Goal: Information Seeking & Learning: Check status

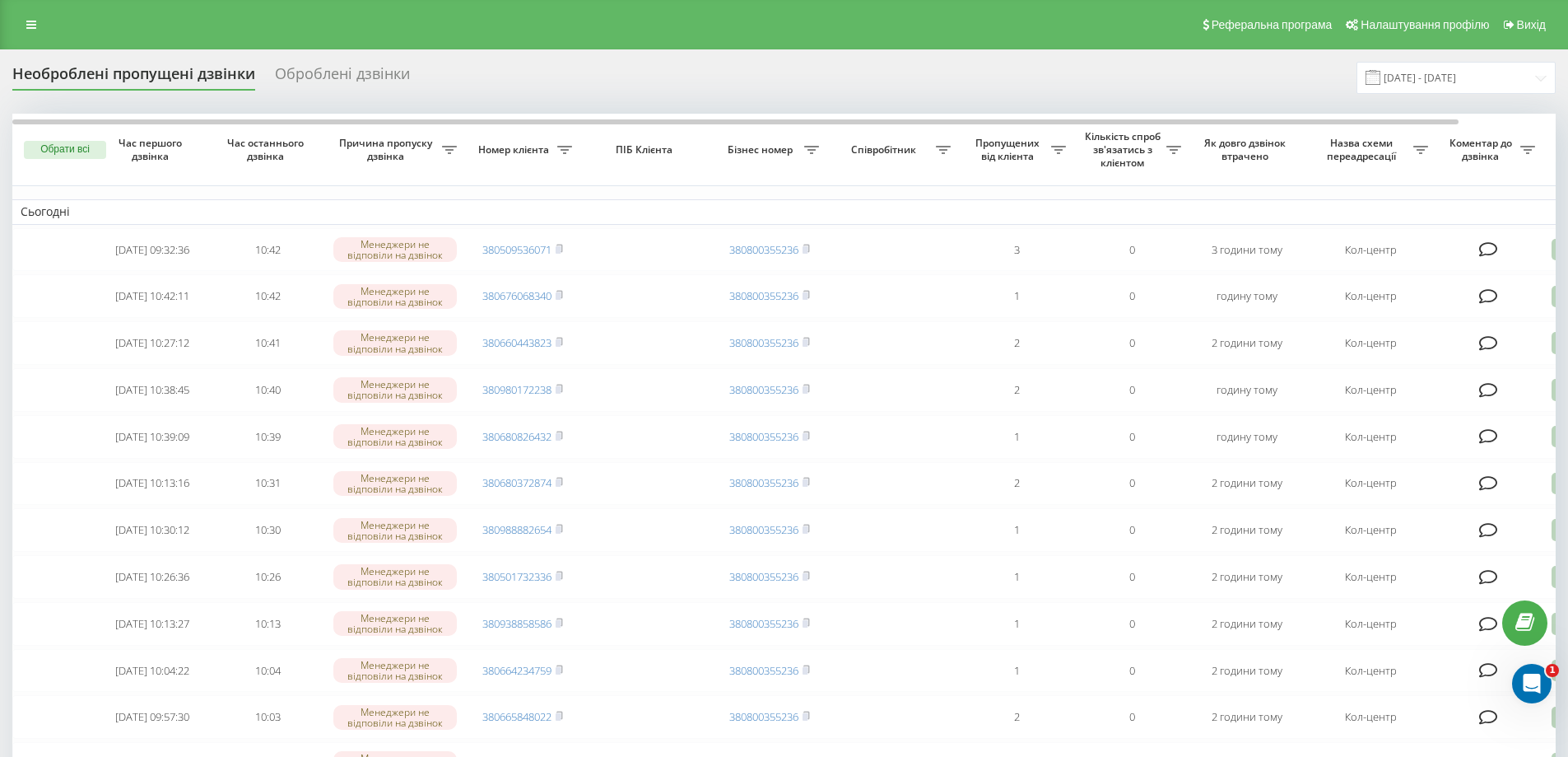
click at [357, 75] on div "Оброблені дзвінки" at bounding box center [342, 77] width 135 height 26
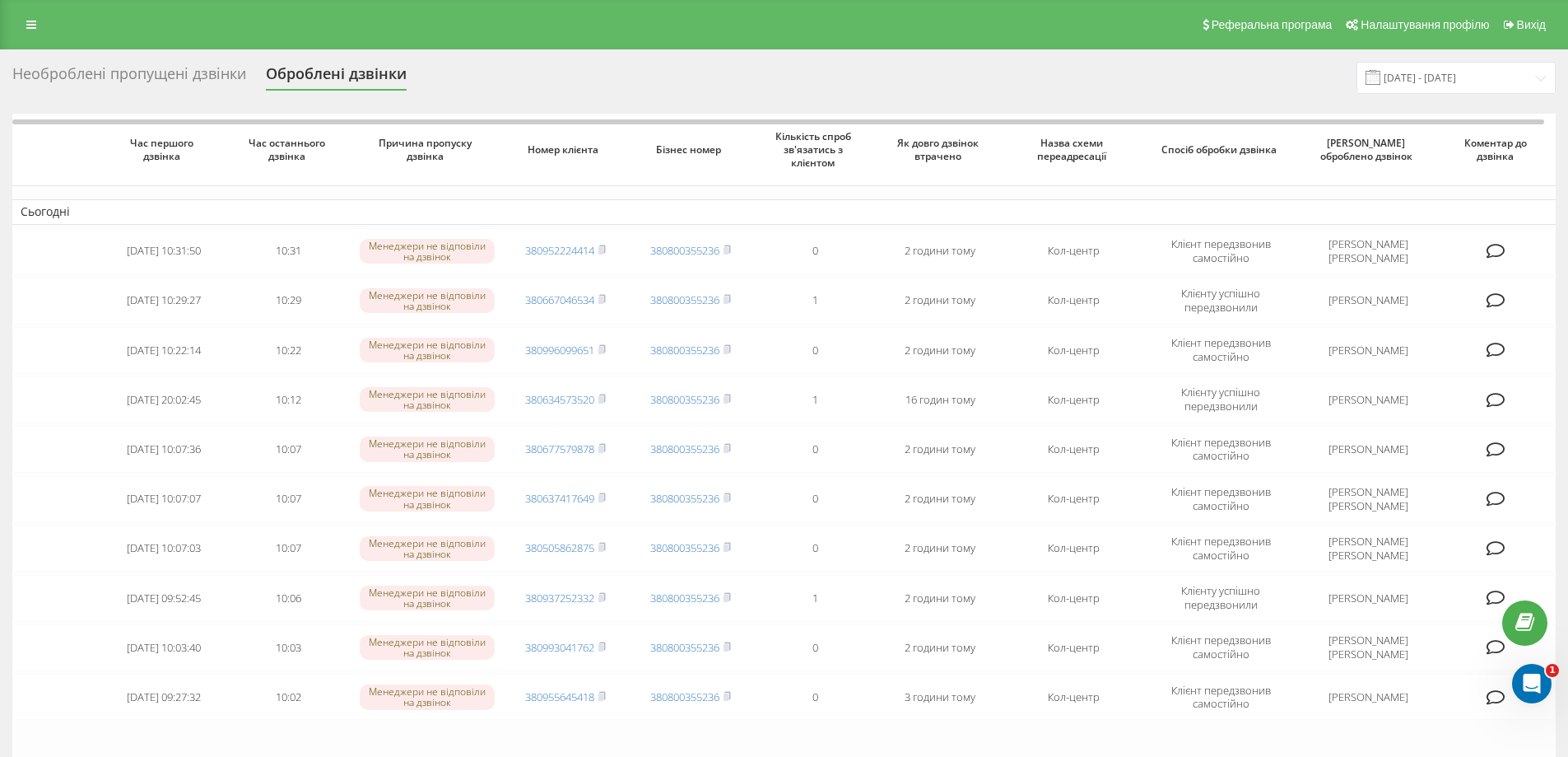
click at [191, 69] on div "Необроблені пропущені дзвінки" at bounding box center [129, 77] width 234 height 26
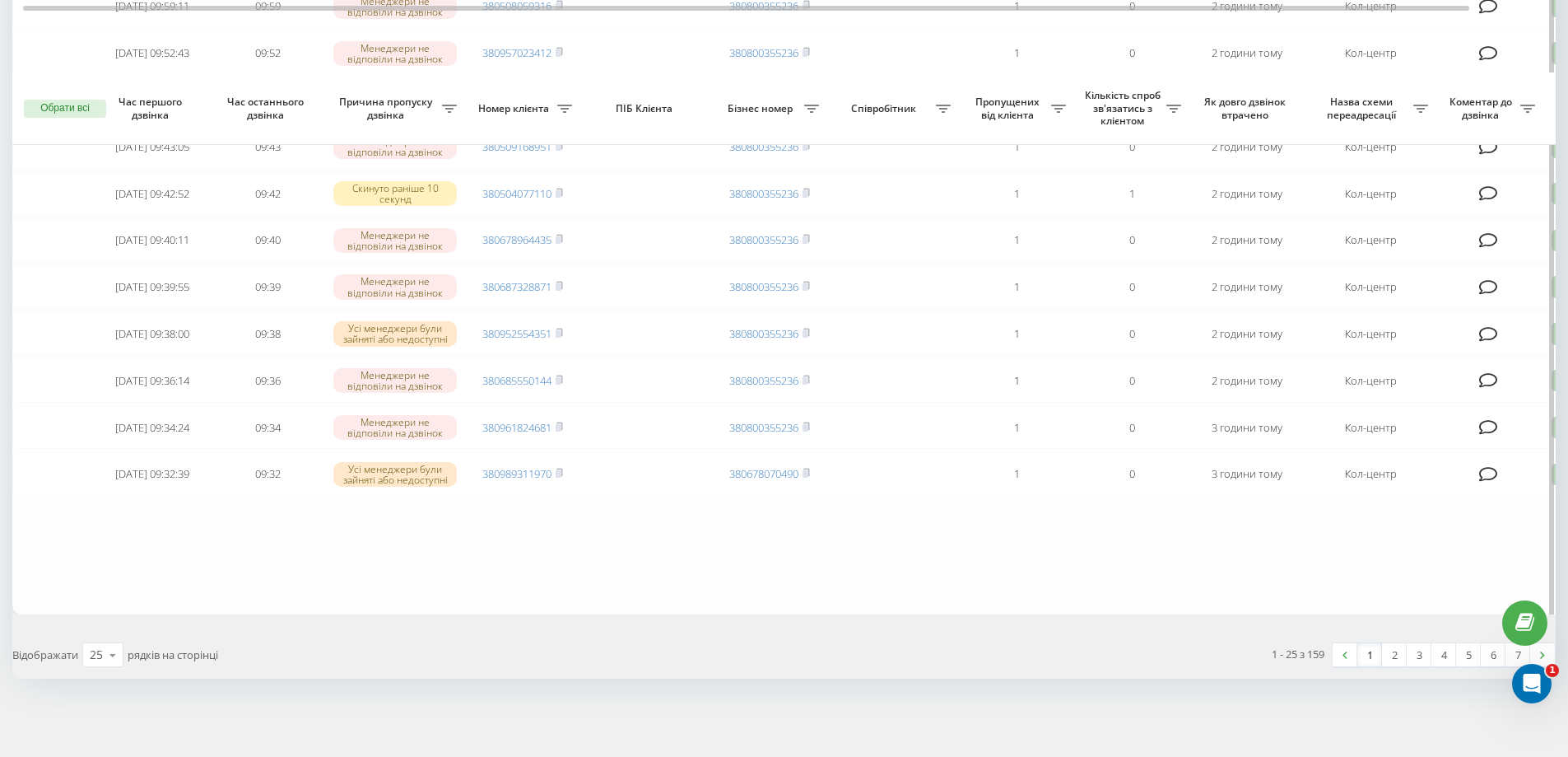
scroll to position [968, 0]
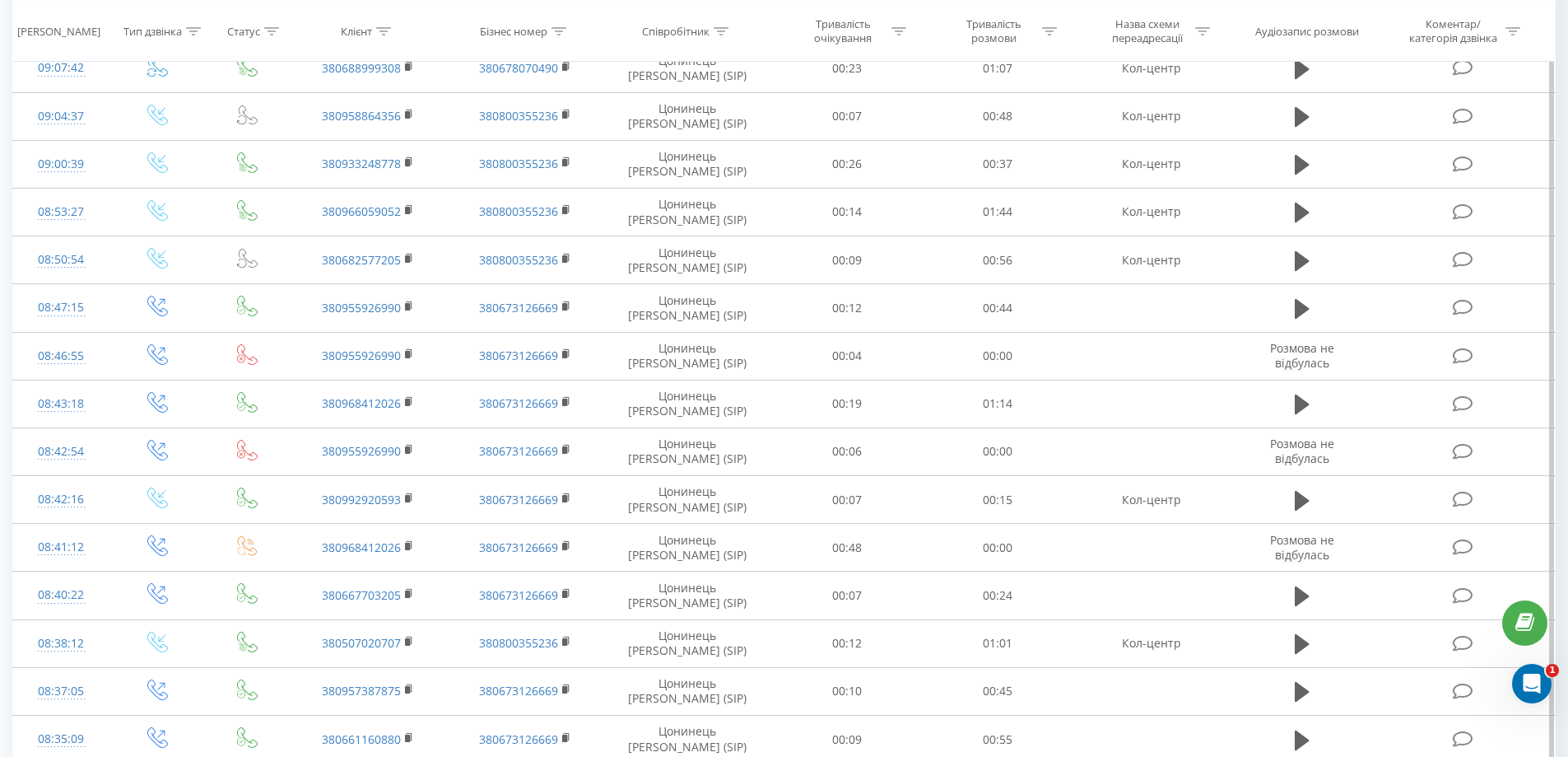
scroll to position [4343, 0]
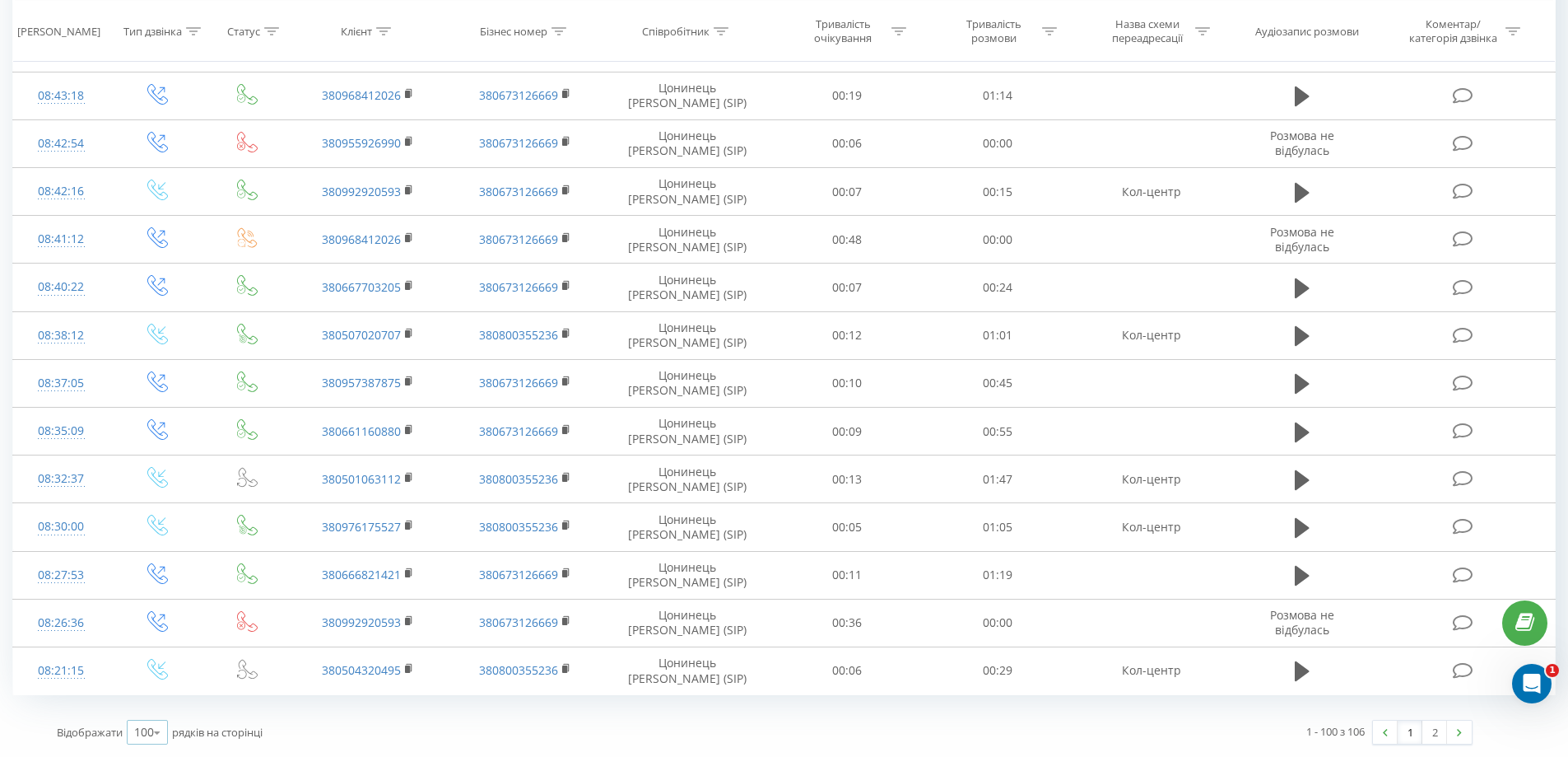
click at [157, 732] on icon at bounding box center [157, 732] width 25 height 32
click at [151, 706] on span "100" at bounding box center [144, 708] width 20 height 15
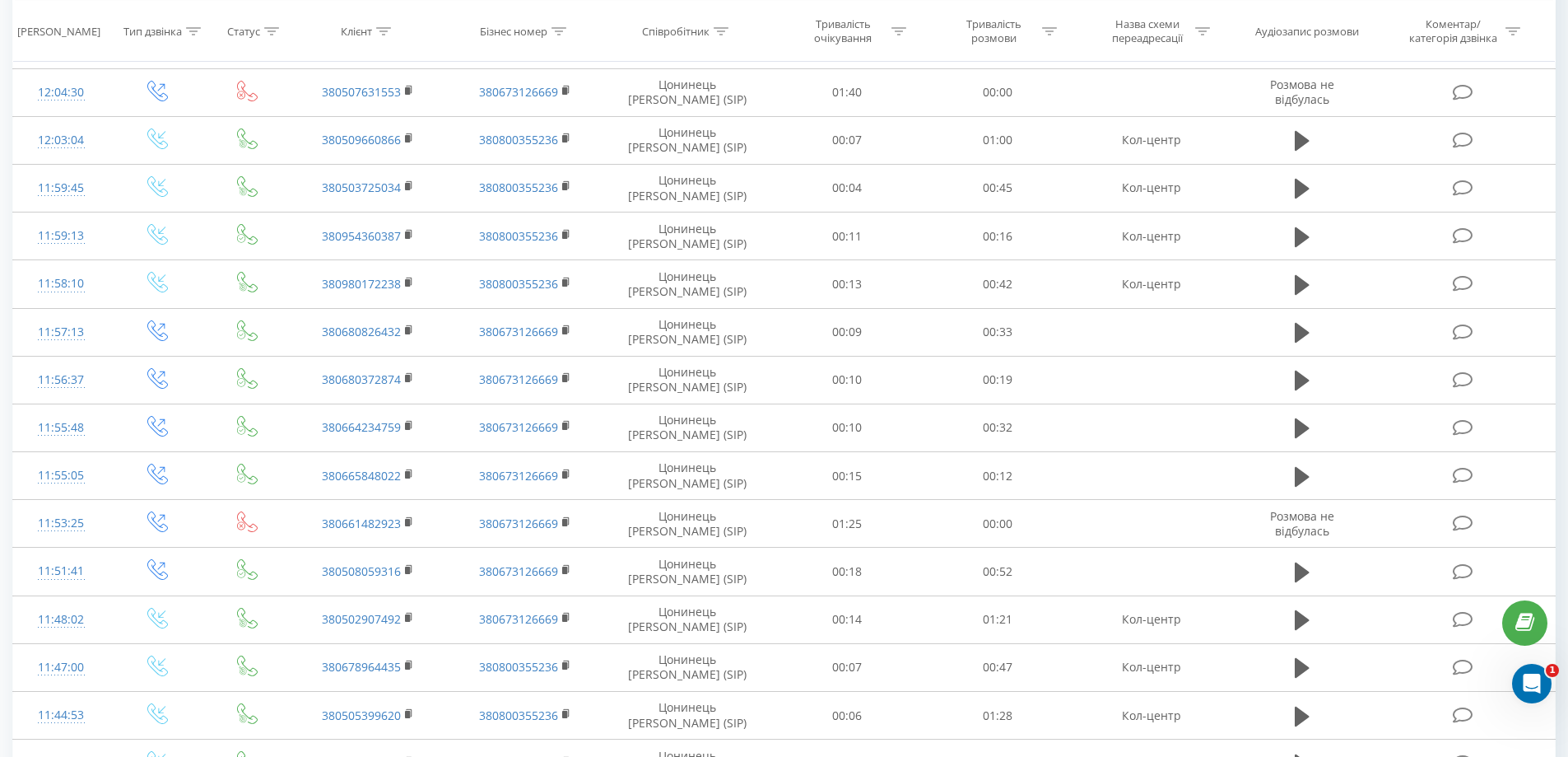
scroll to position [0, 0]
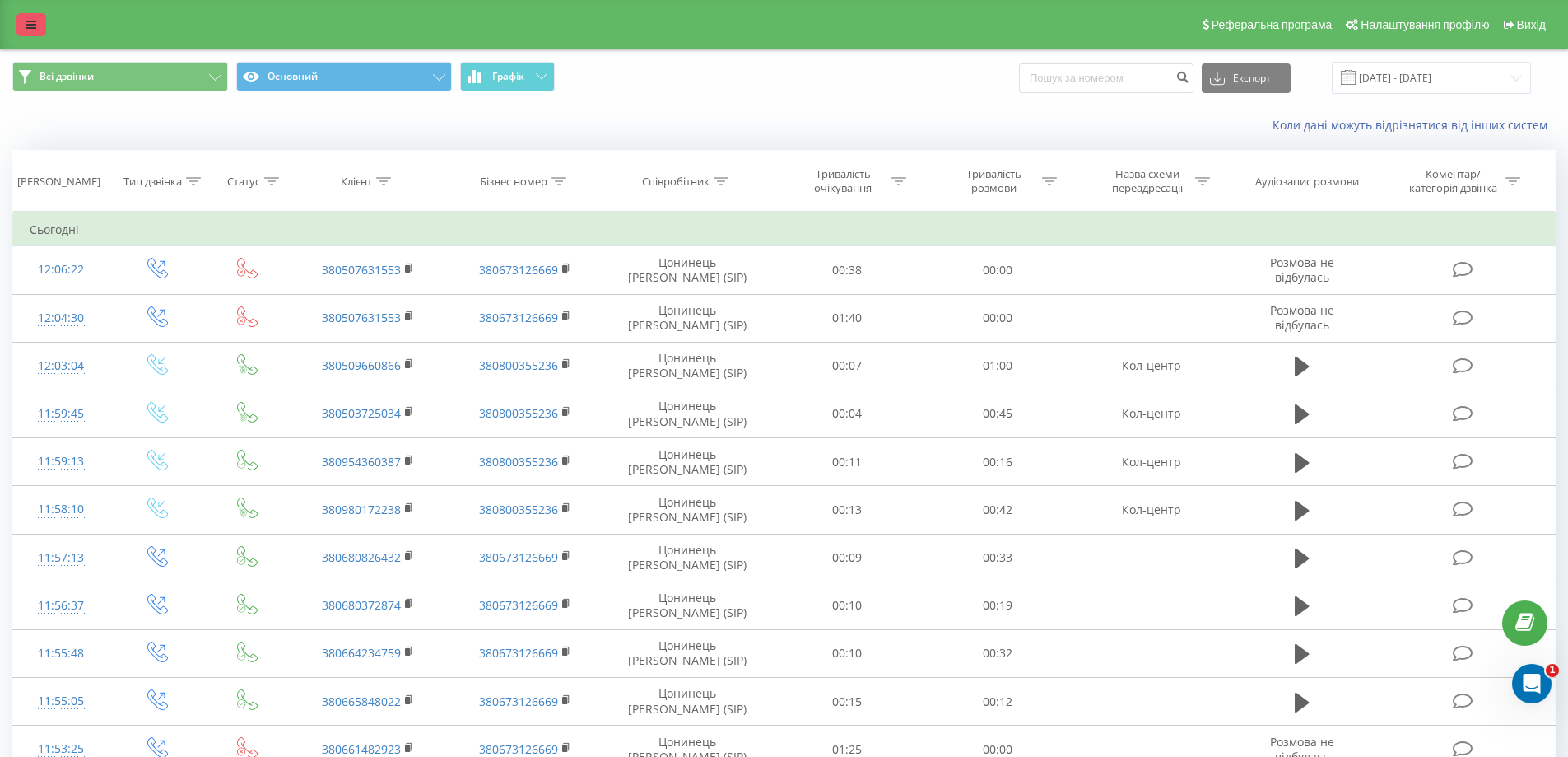
click at [33, 27] on icon at bounding box center [31, 25] width 10 height 11
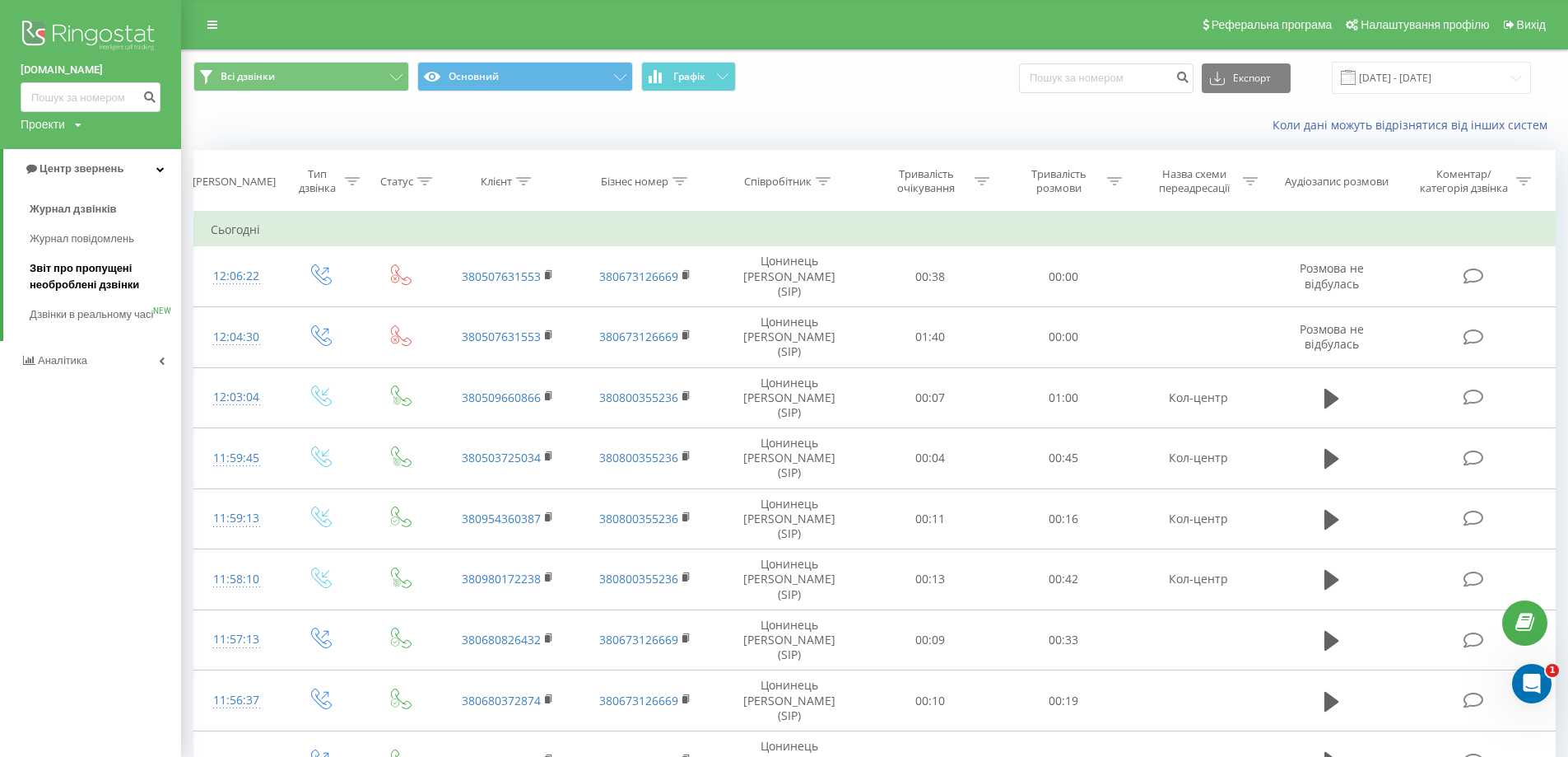
click at [70, 268] on span "Звіт про пропущені необроблені дзвінки" at bounding box center [101, 277] width 143 height 33
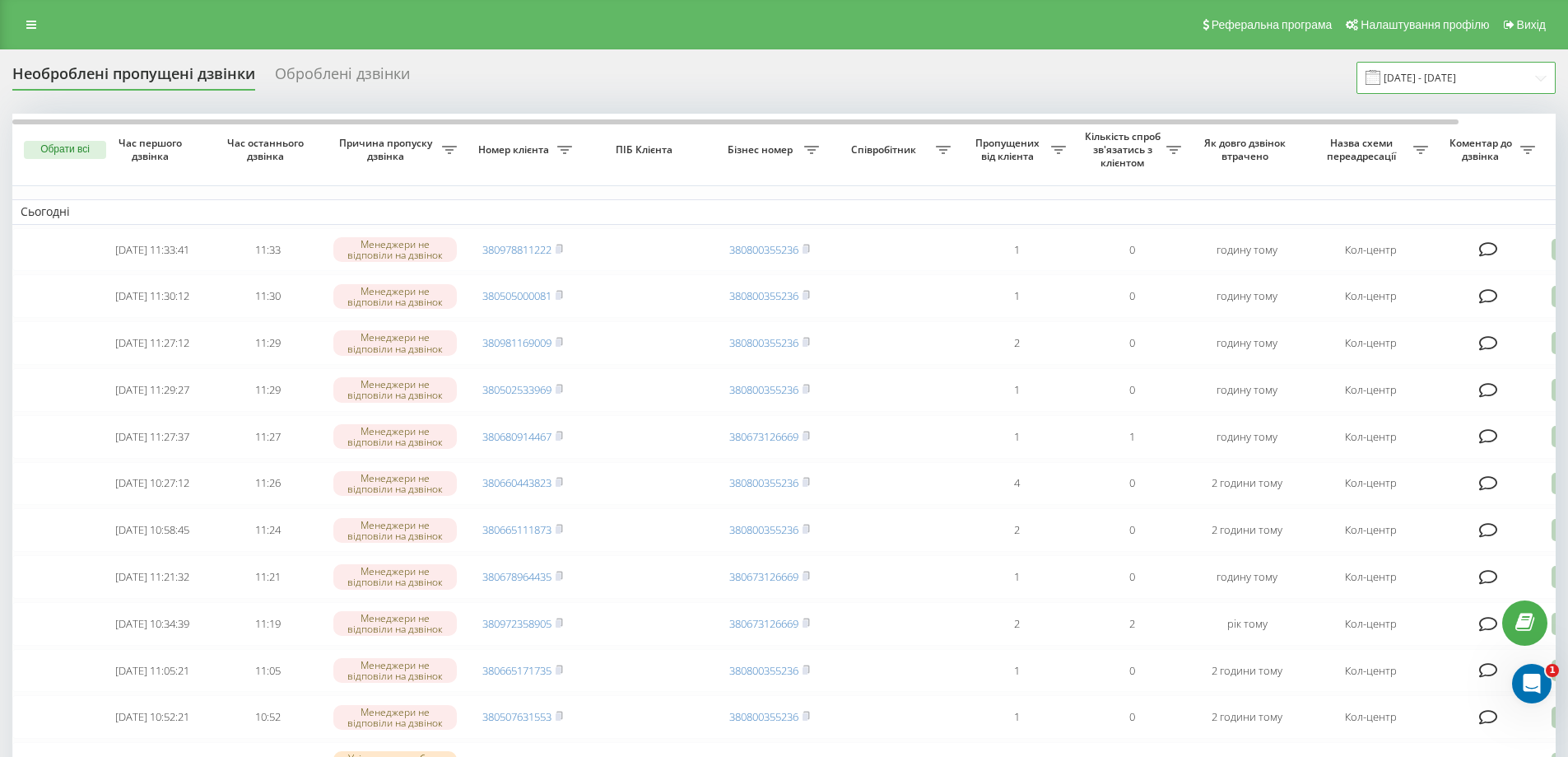
click at [1474, 75] on input "[DATE] - [DATE]" at bounding box center [1456, 78] width 199 height 32
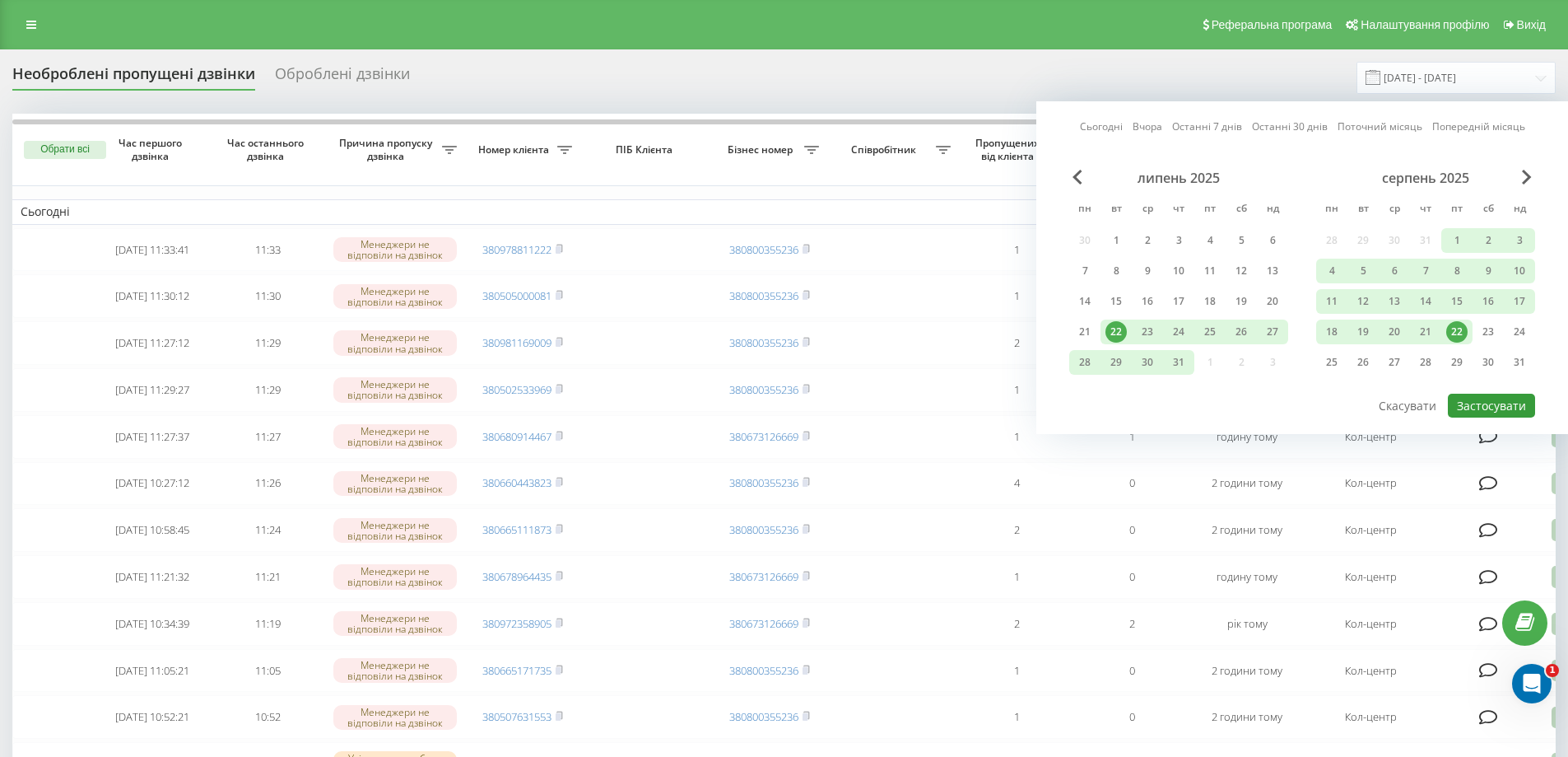
click at [1481, 400] on button "Застосувати" at bounding box center [1491, 405] width 87 height 24
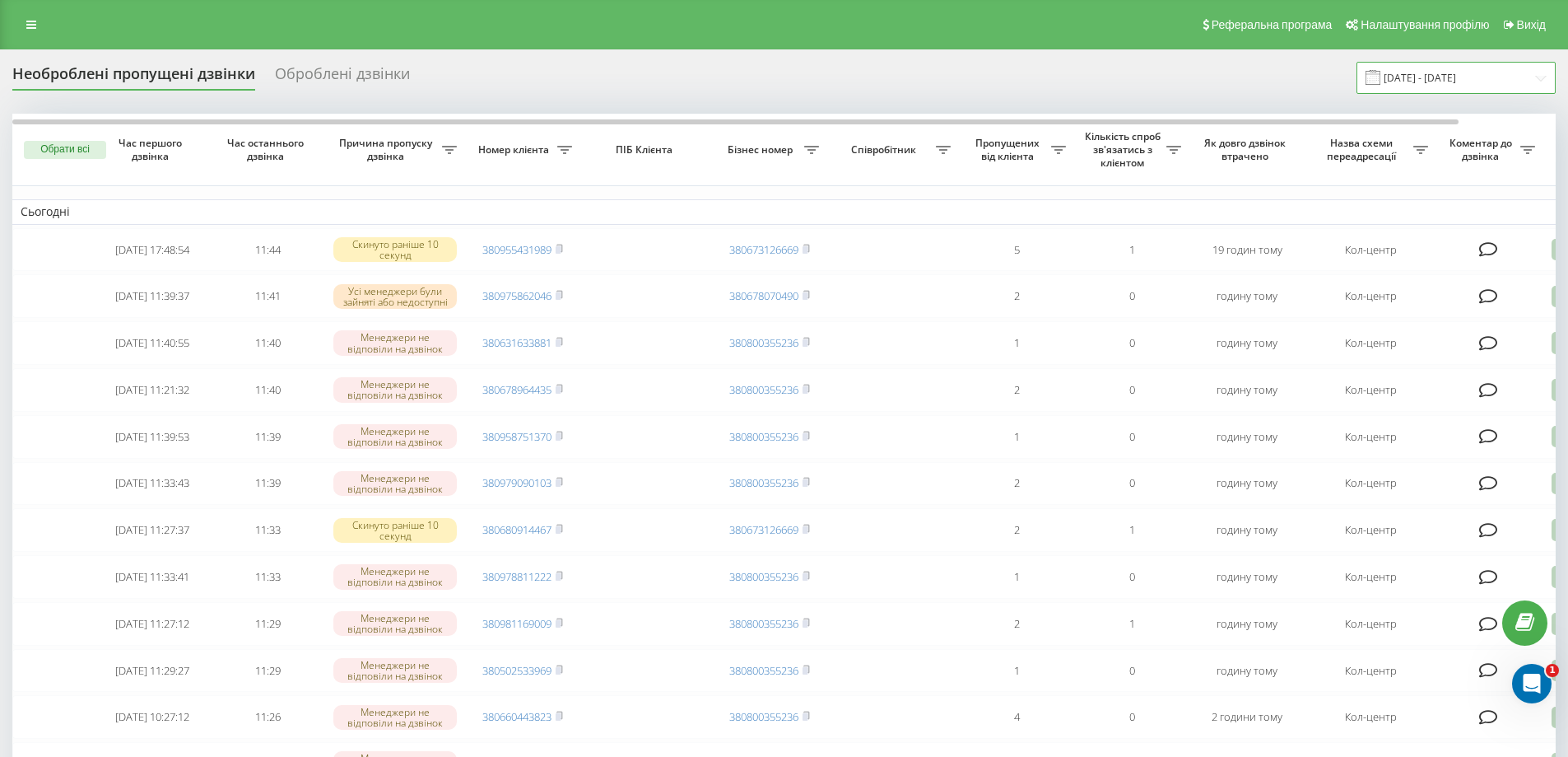
click at [1453, 80] on input "[DATE] - [DATE]" at bounding box center [1456, 78] width 199 height 32
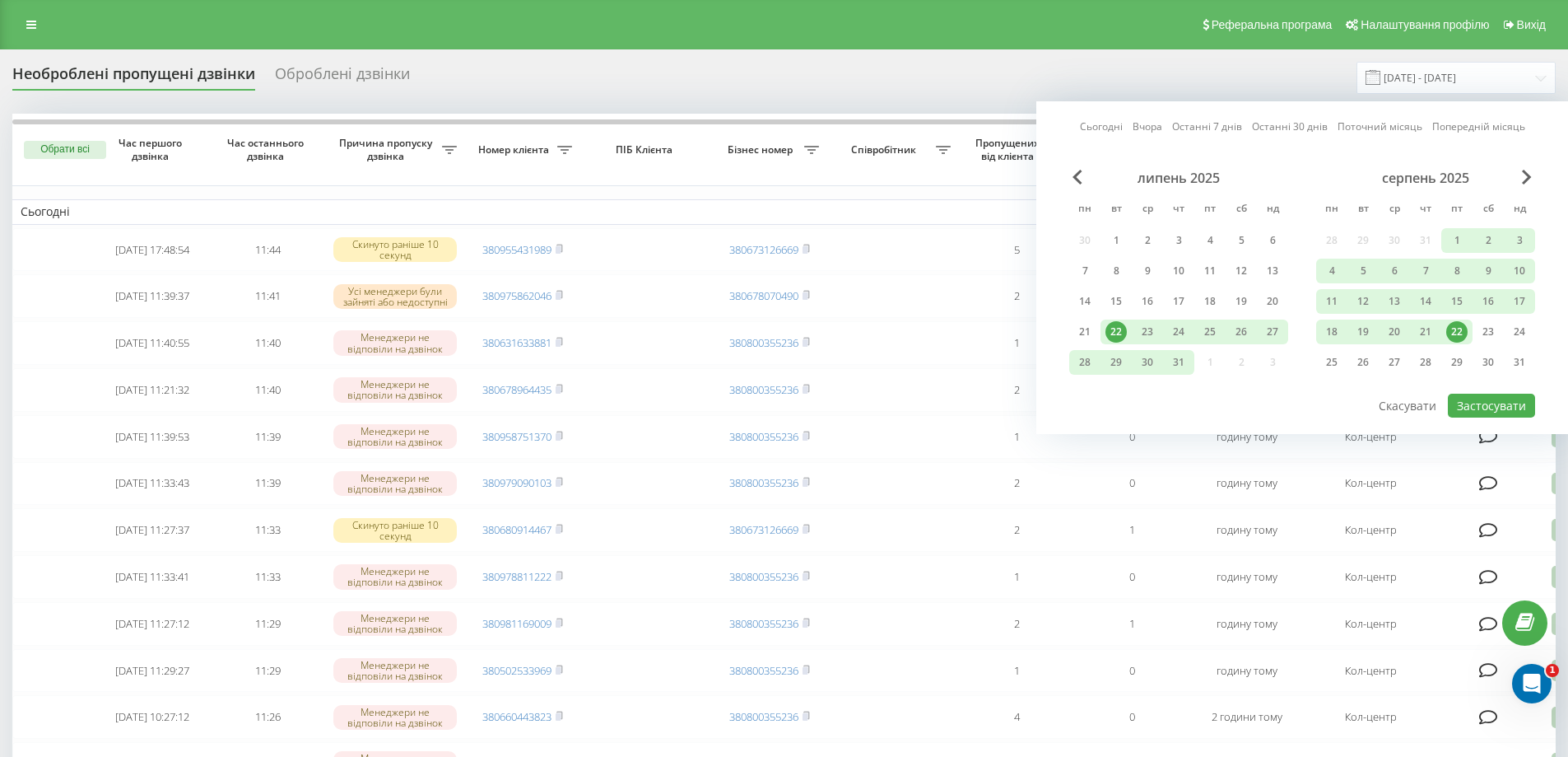
click at [1461, 331] on div "22" at bounding box center [1457, 331] width 21 height 21
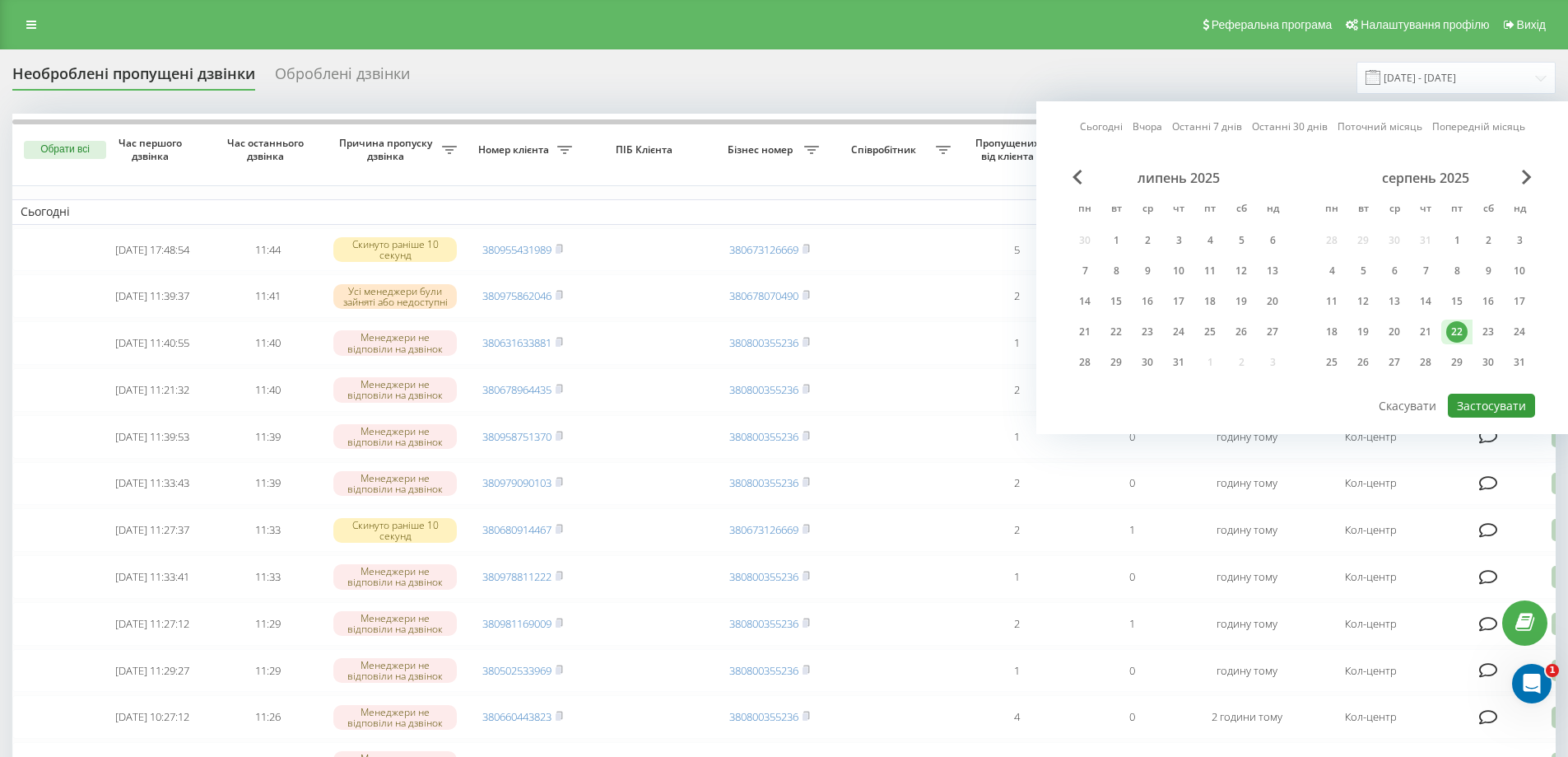
click at [1495, 405] on button "Застосувати" at bounding box center [1491, 405] width 87 height 24
type input "22.08.2025 - 22.08.2025"
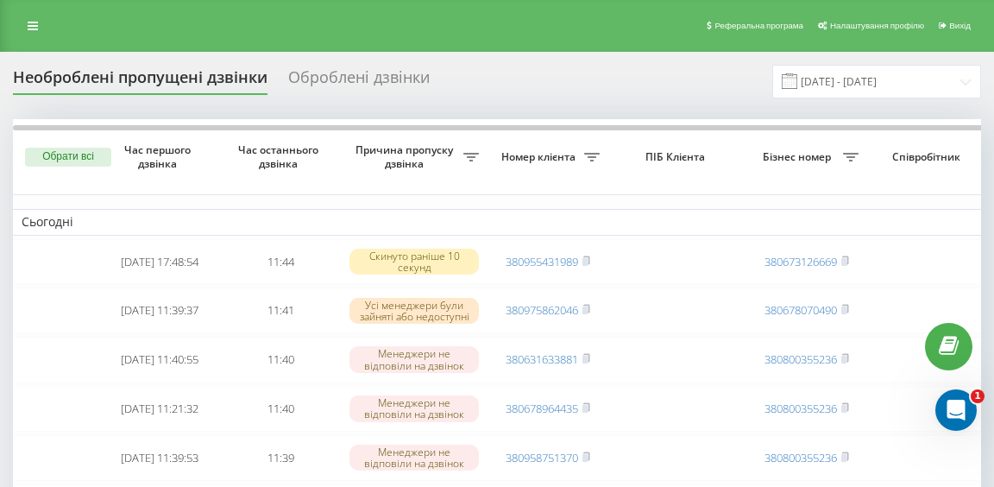
click at [333, 71] on div "Оброблені дзвінки" at bounding box center [358, 81] width 141 height 27
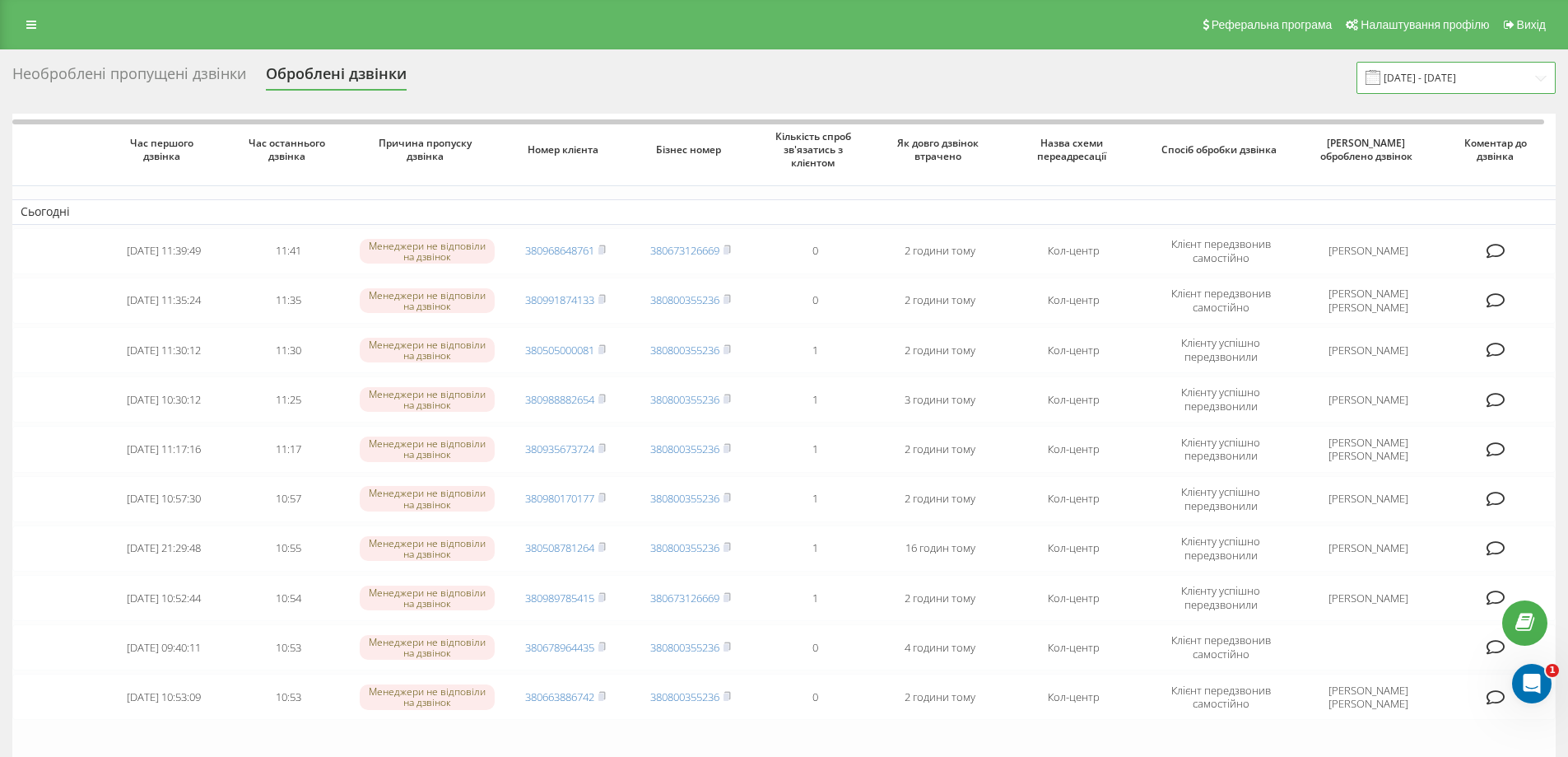
click at [960, 82] on input "[DATE] - [DATE]" at bounding box center [1456, 78] width 199 height 32
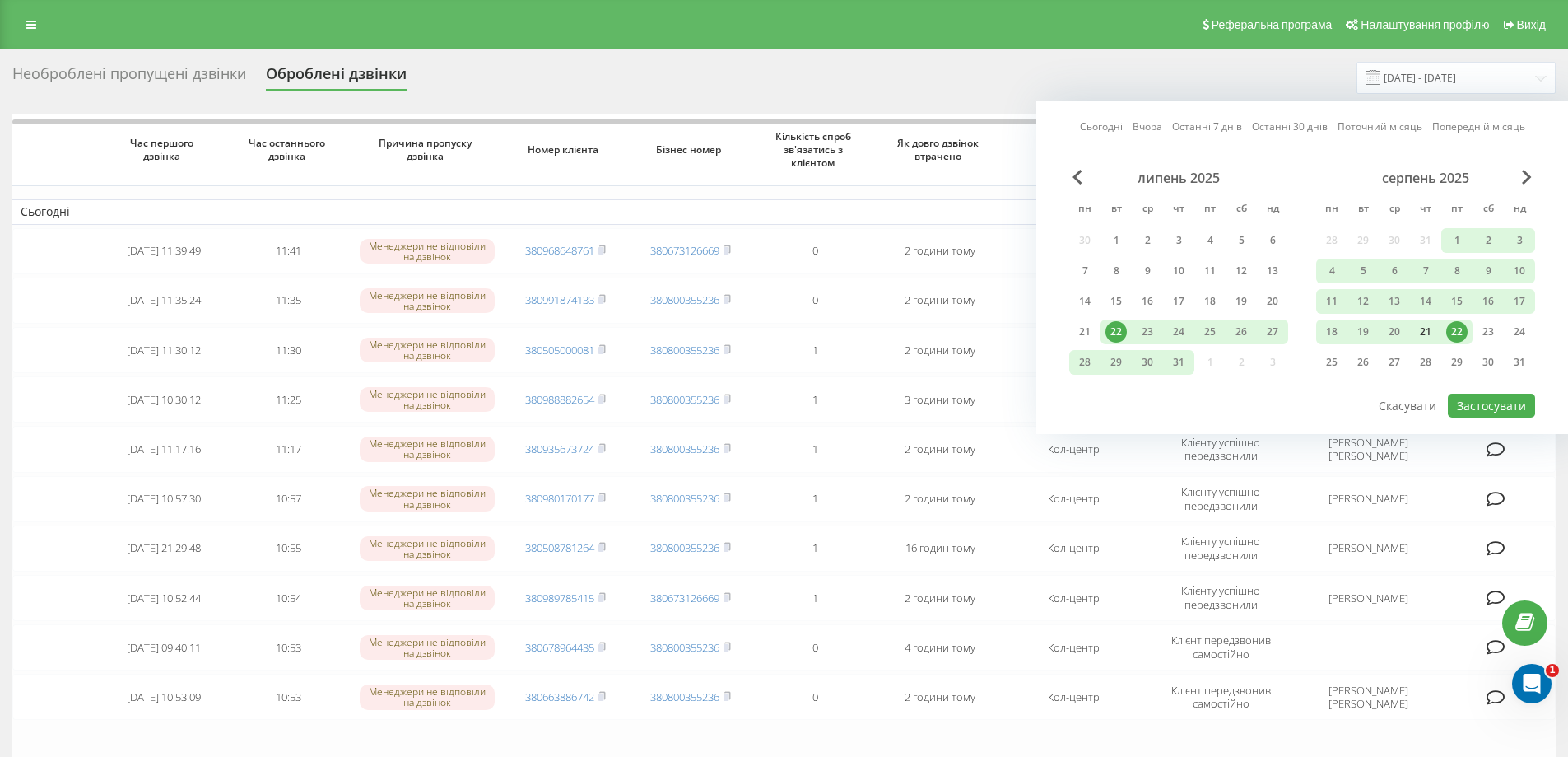
click at [960, 323] on div "21" at bounding box center [1426, 331] width 21 height 21
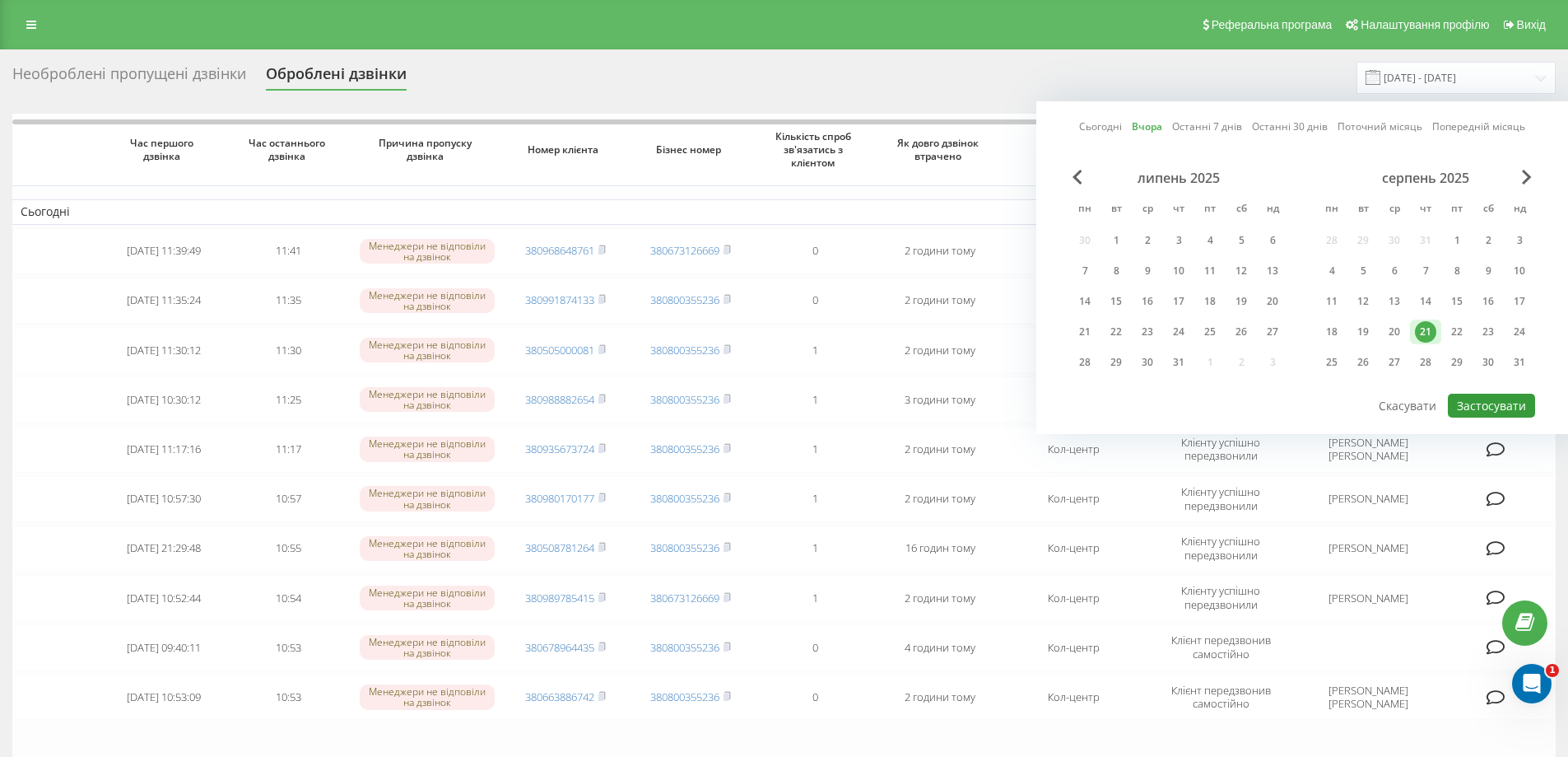
click at [960, 400] on button "Застосувати" at bounding box center [1491, 405] width 87 height 24
type input "[DATE] - [DATE]"
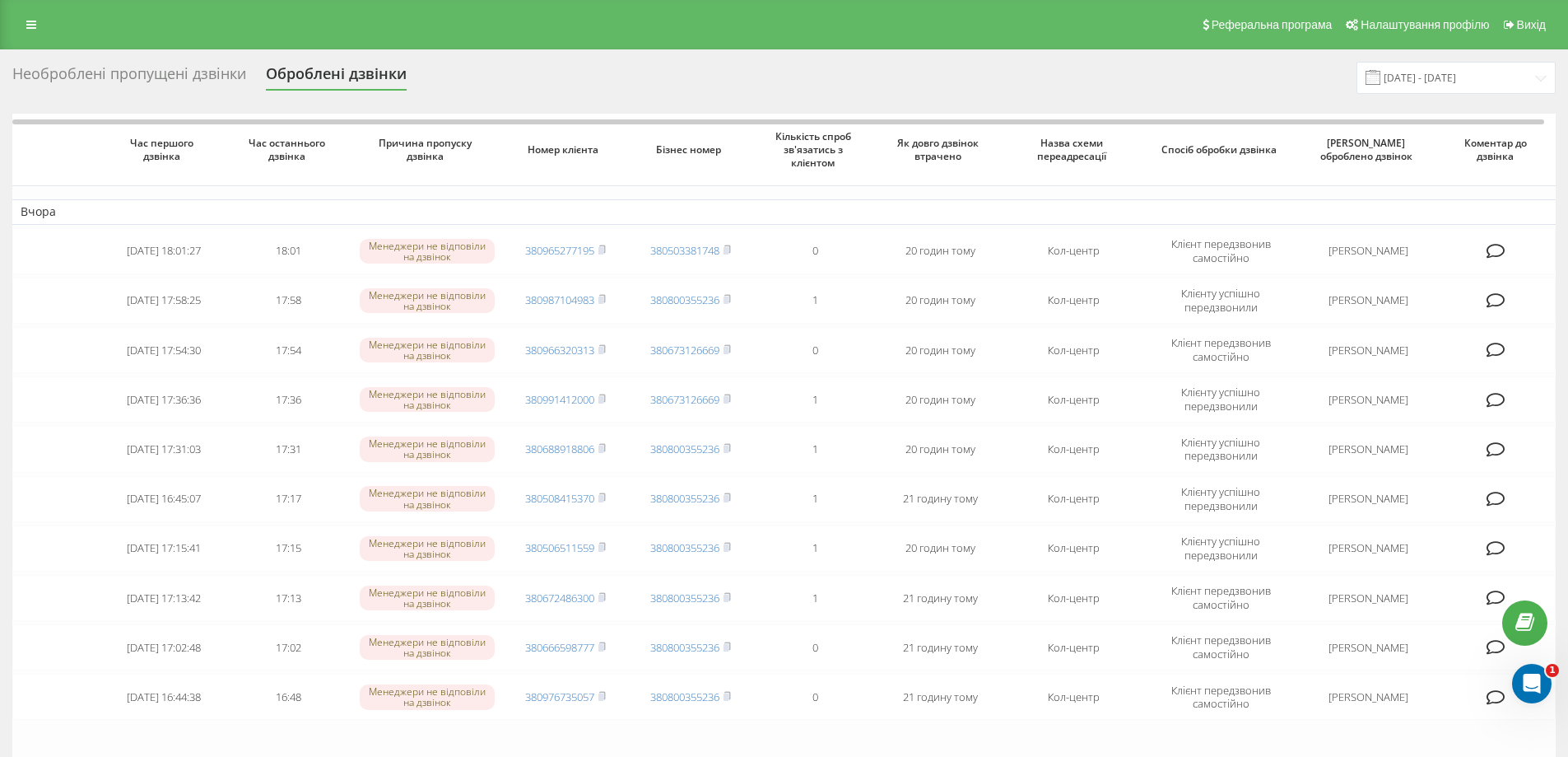
scroll to position [224, 0]
